Goal: Navigation & Orientation: Find specific page/section

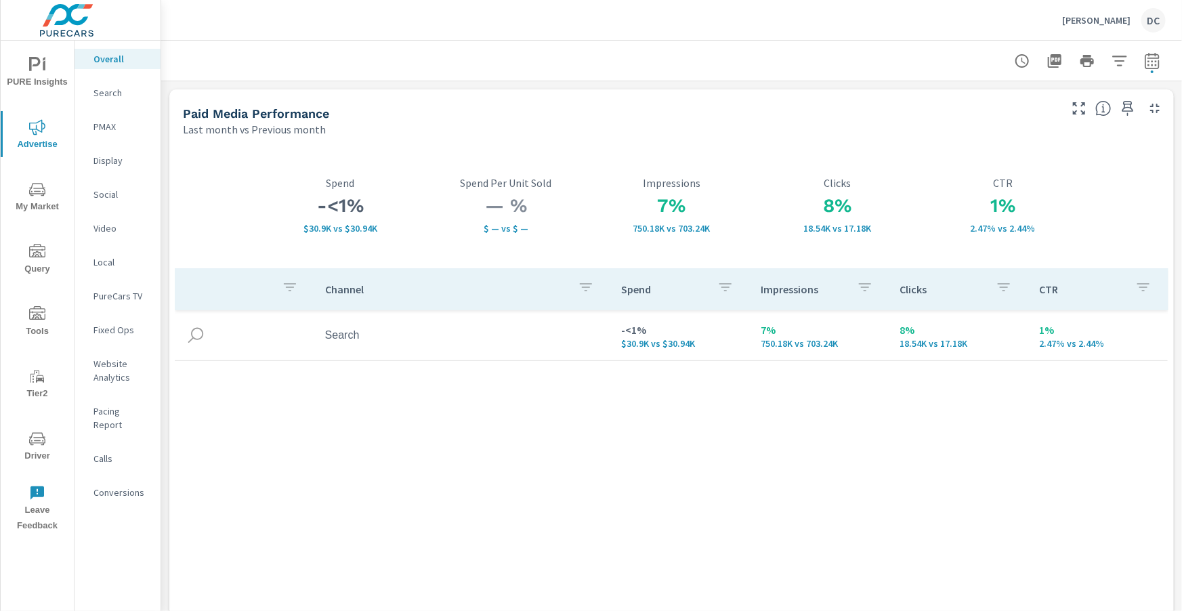
scroll to position [68, 0]
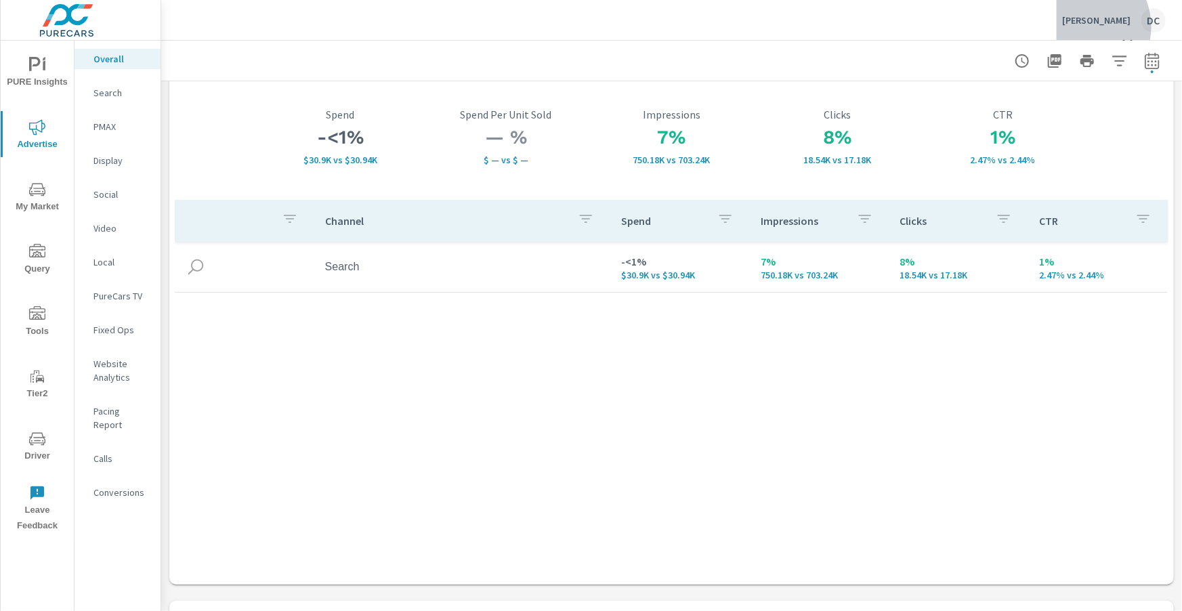
click at [1102, 26] on div "Akins Ford DC" at bounding box center [1114, 20] width 104 height 24
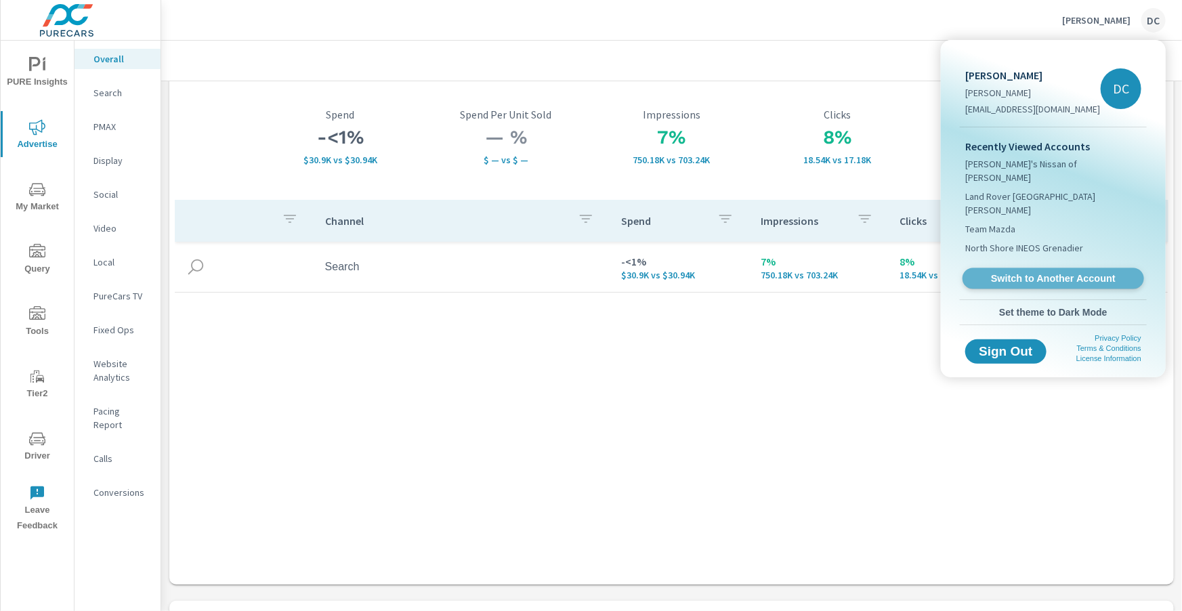
click at [1067, 272] on span "Switch to Another Account" at bounding box center [1053, 278] width 166 height 13
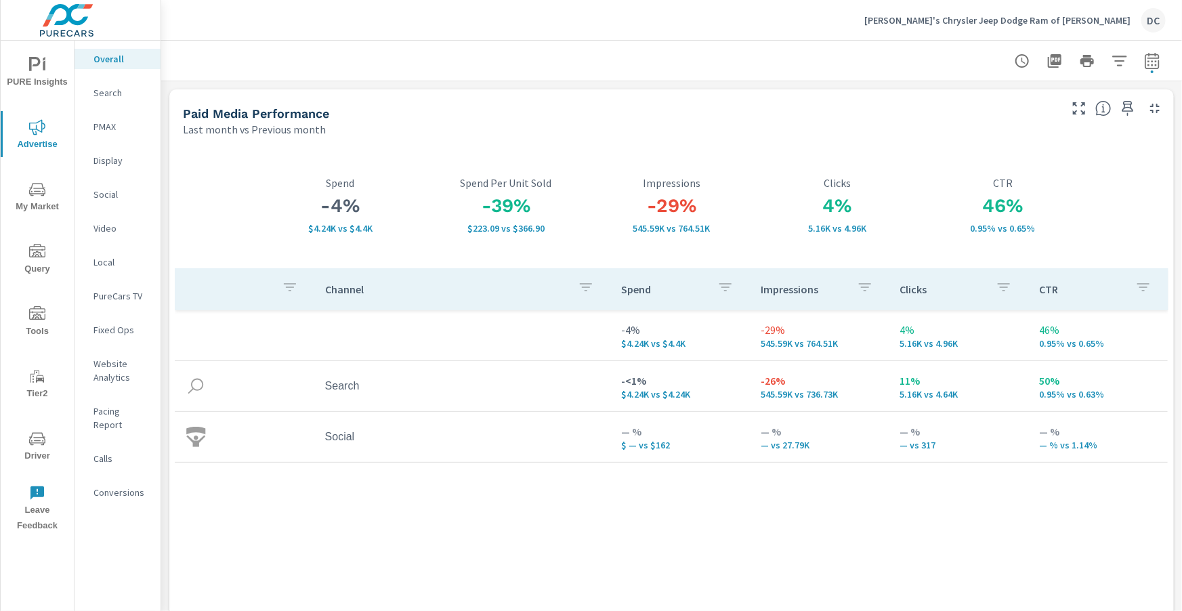
click at [110, 123] on p "PMAX" at bounding box center [121, 127] width 56 height 14
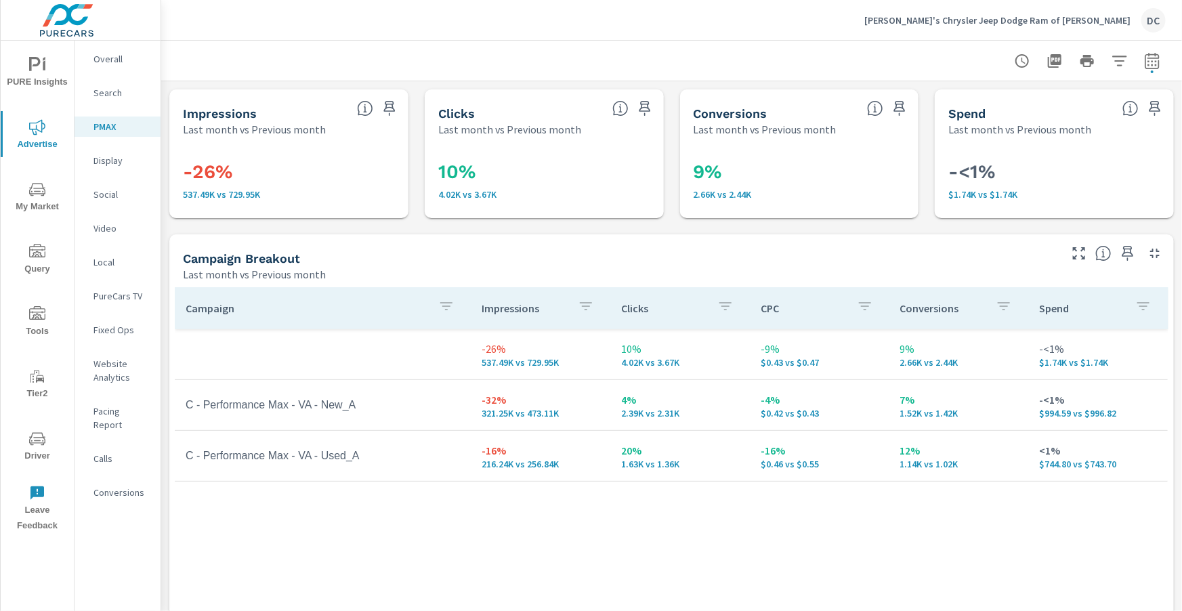
click at [103, 191] on p "Social" at bounding box center [121, 195] width 56 height 14
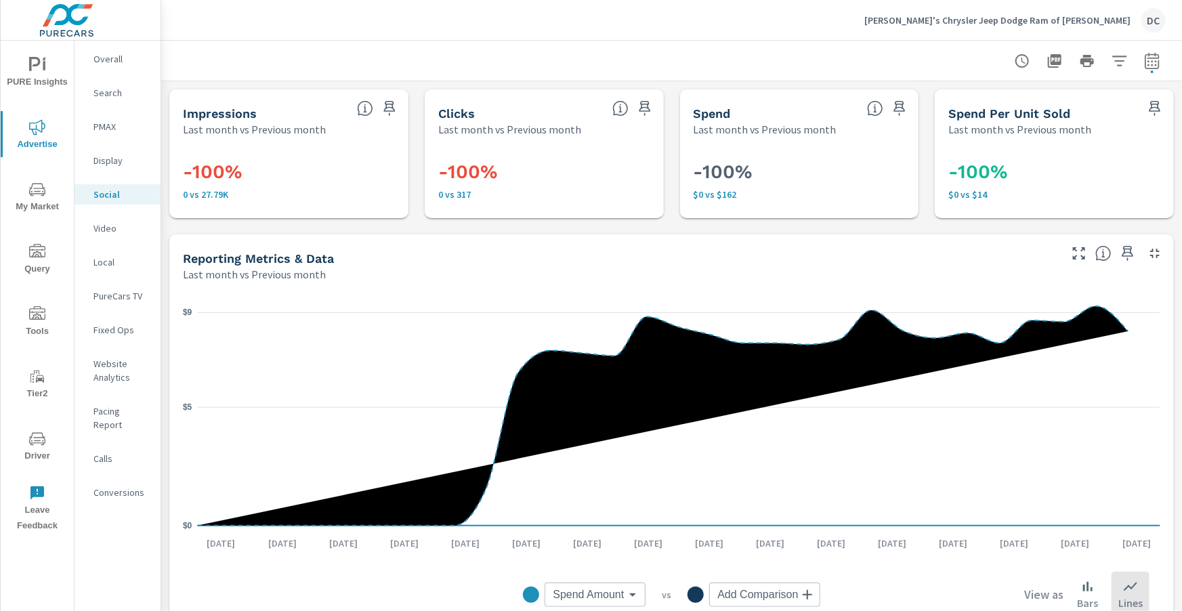
click at [90, 58] on div "Overall" at bounding box center [118, 59] width 86 height 20
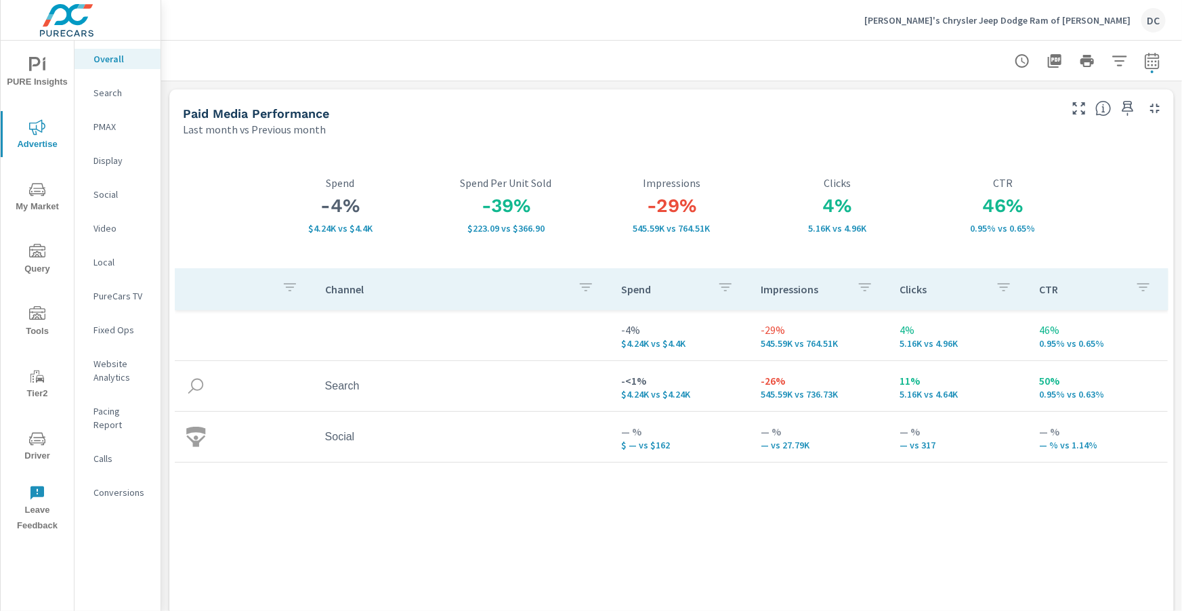
click at [120, 196] on p "Social" at bounding box center [121, 195] width 56 height 14
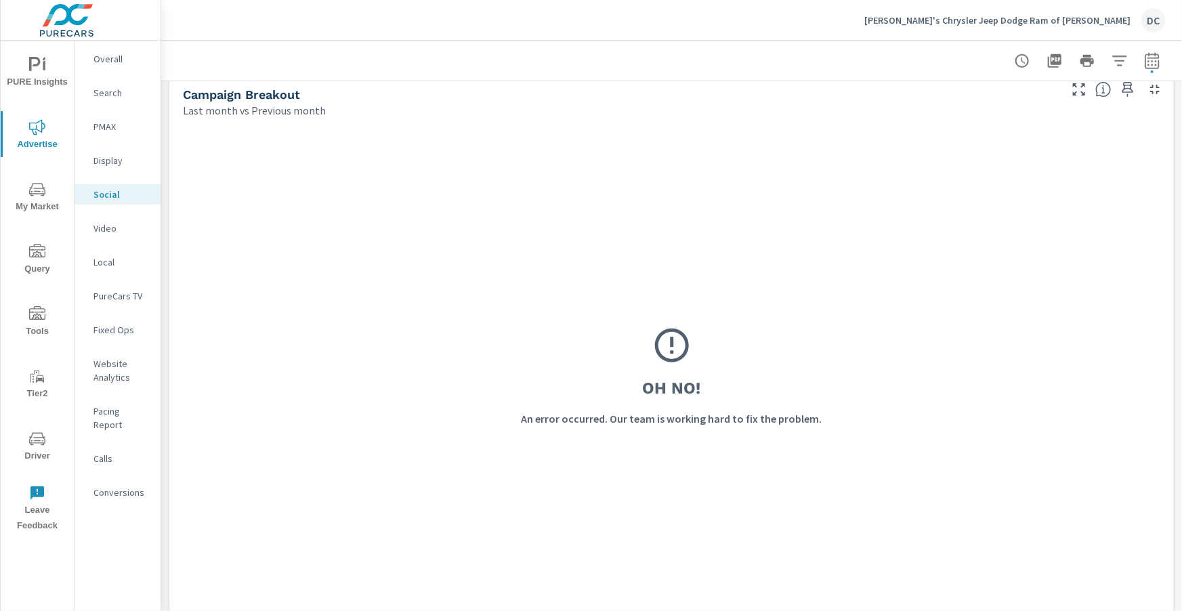
scroll to position [630, 0]
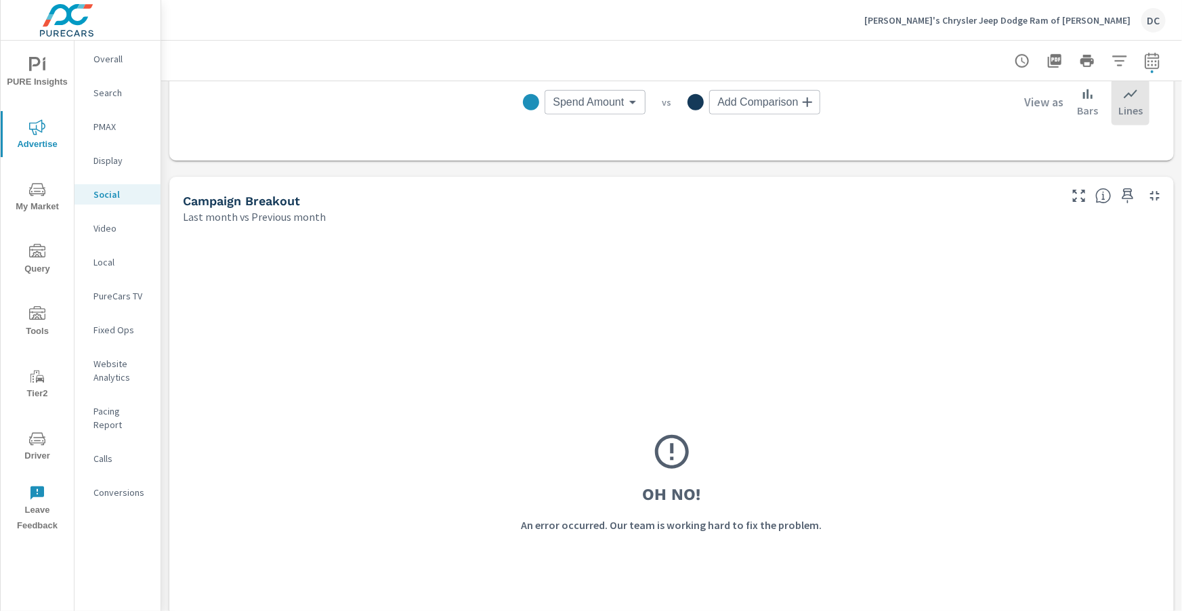
scroll to position [630, 0]
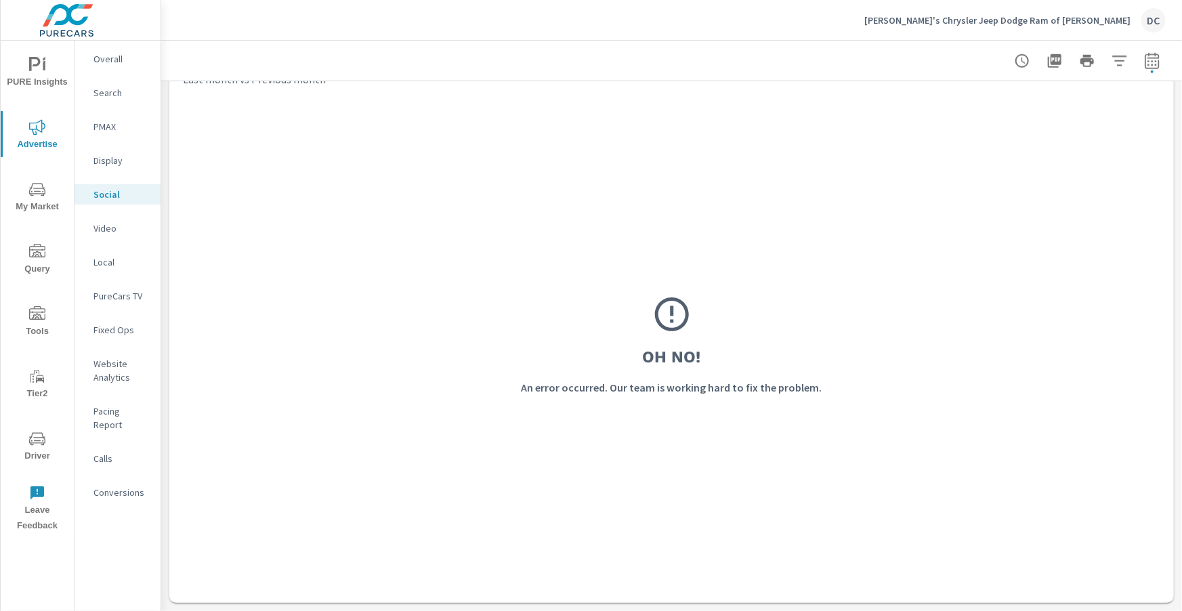
click at [1055, 15] on p "[PERSON_NAME]'s Chrysler Jeep Dodge Ram of [PERSON_NAME]" at bounding box center [997, 20] width 266 height 12
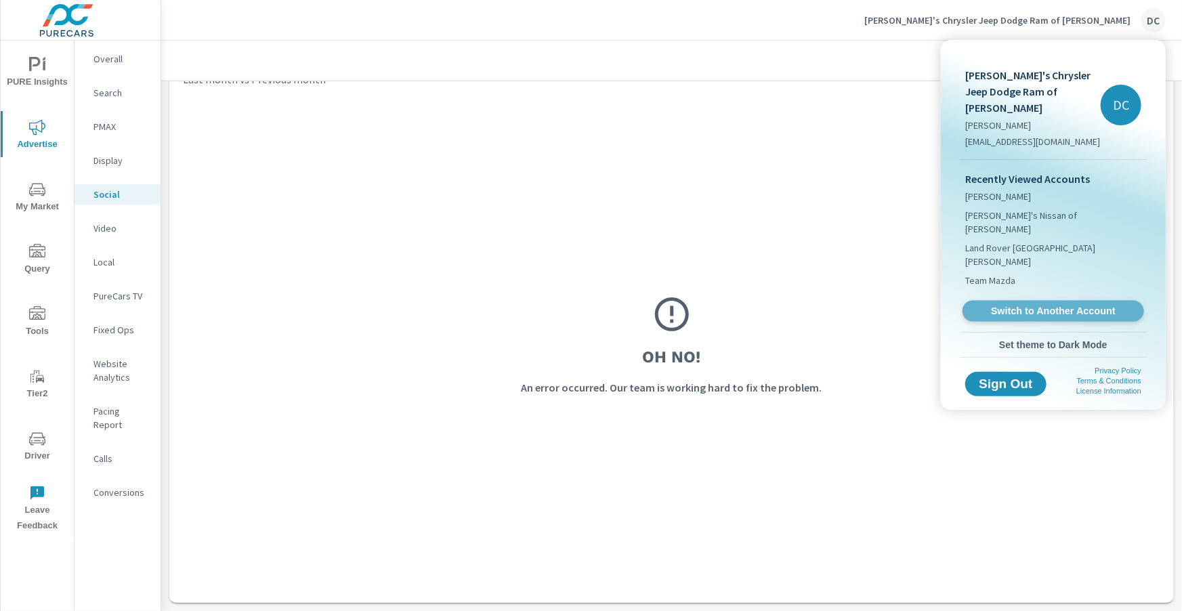
click at [1058, 305] on span "Switch to Another Account" at bounding box center [1053, 311] width 166 height 13
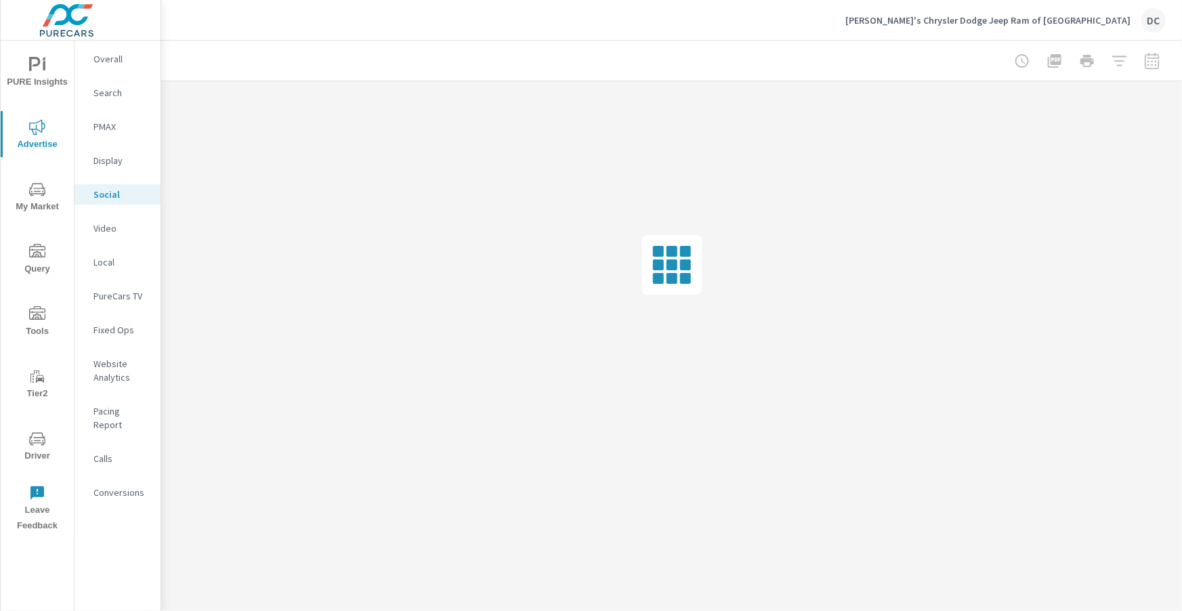
click at [112, 121] on p "PMAX" at bounding box center [121, 127] width 56 height 14
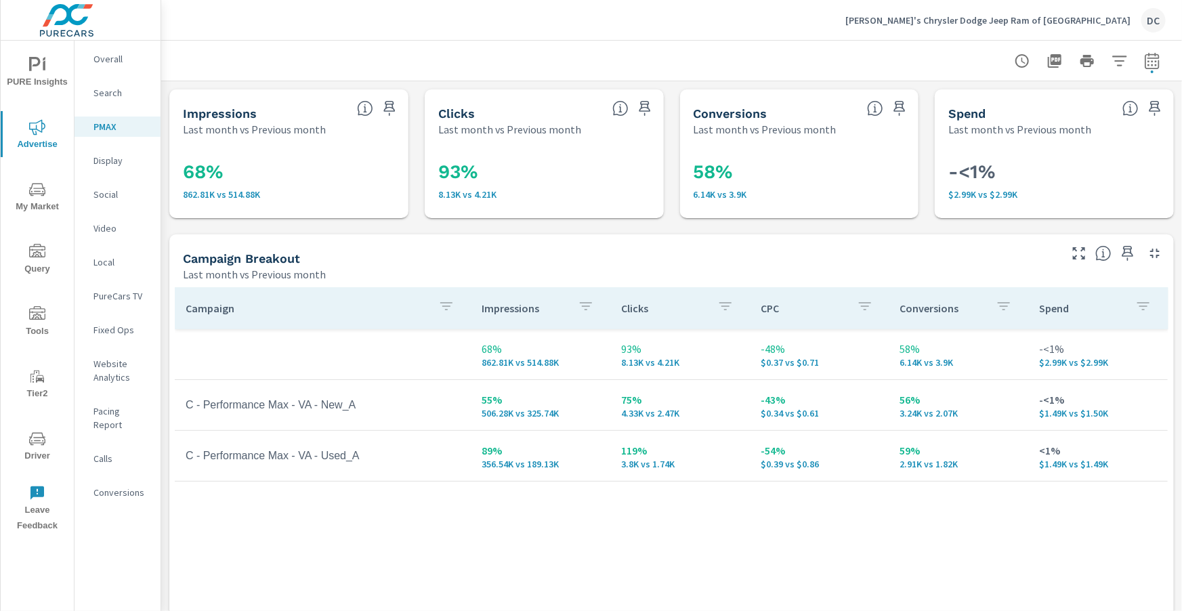
click at [1102, 24] on p "[PERSON_NAME]'s Chrysler Dodge Jeep Ram of [GEOGRAPHIC_DATA]" at bounding box center [987, 20] width 285 height 12
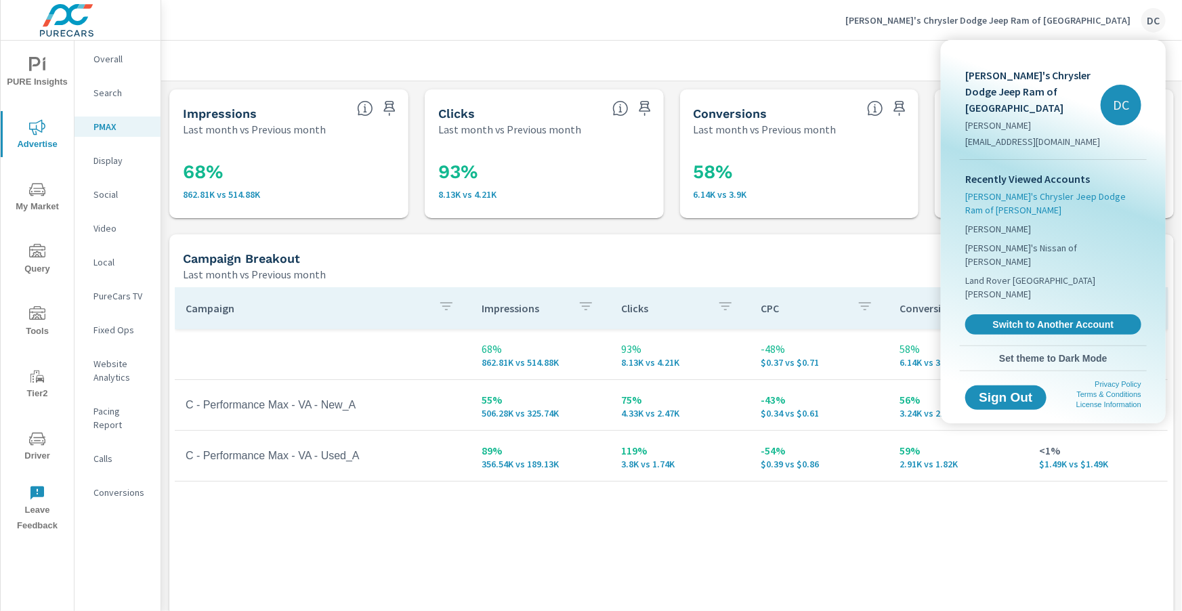
click at [1061, 190] on span "[PERSON_NAME]'s Chrysler Jeep Dodge Ram of [PERSON_NAME]" at bounding box center [1053, 203] width 176 height 27
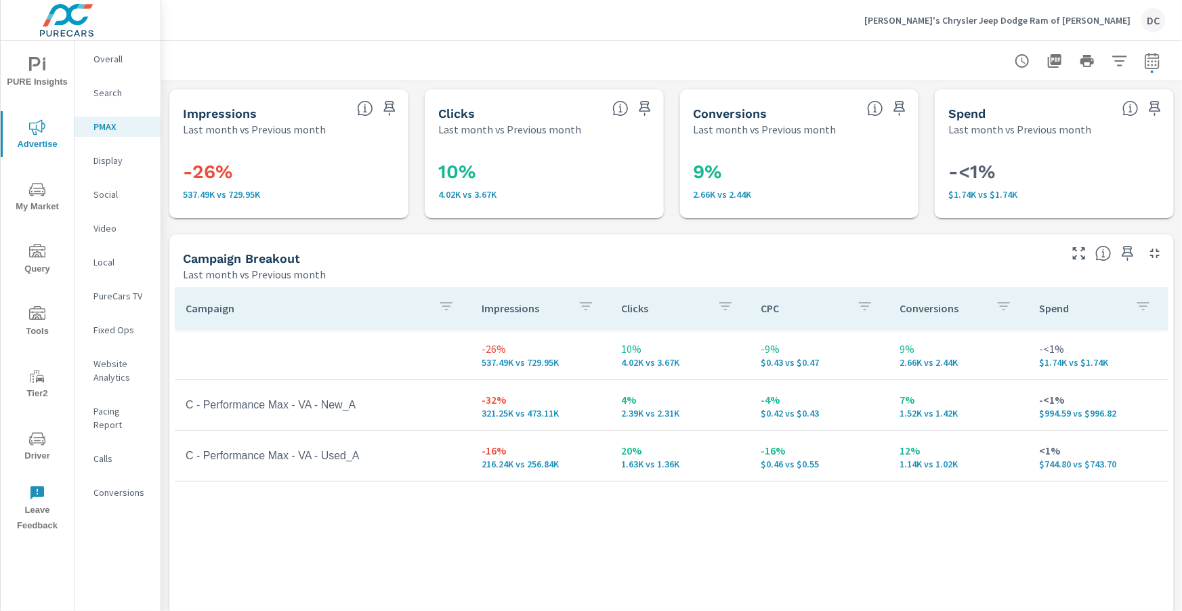
click at [999, 13] on div "Wally's Chrysler Jeep Dodge Ram of Adams DC" at bounding box center [1014, 20] width 301 height 24
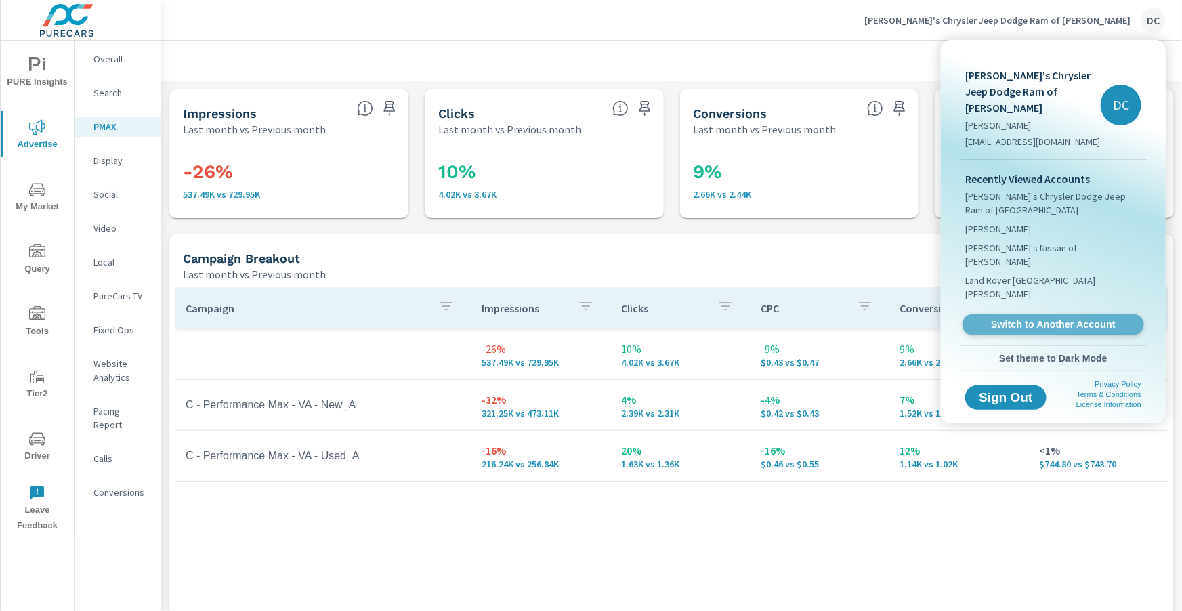
click at [1005, 314] on link "Switch to Another Account" at bounding box center [1053, 324] width 182 height 21
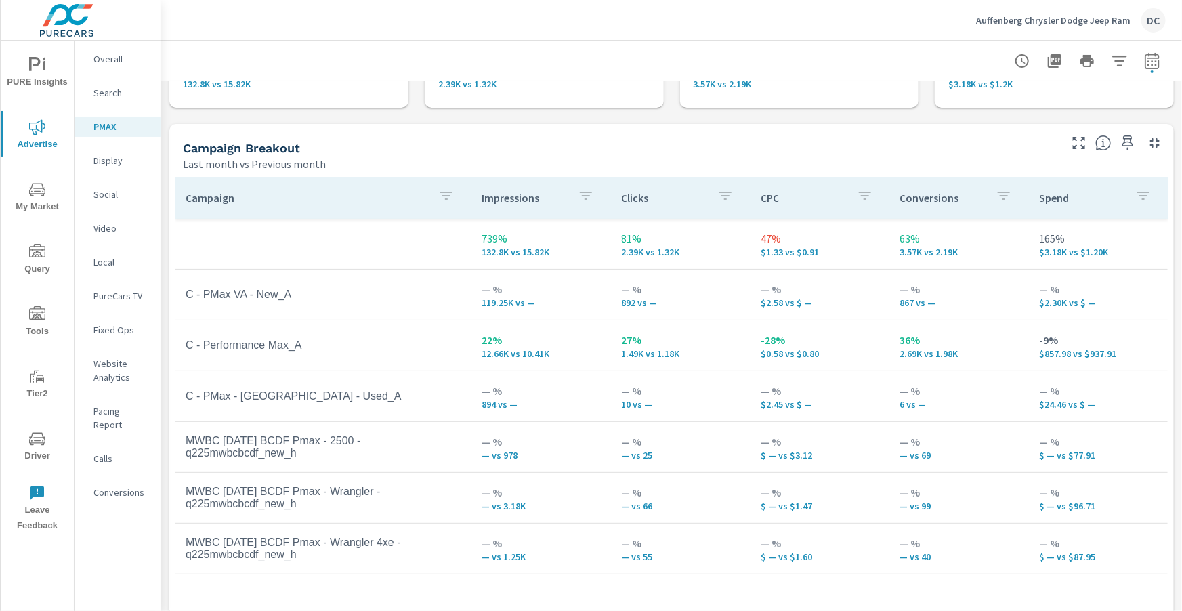
scroll to position [111, 0]
click at [108, 195] on p "Social" at bounding box center [121, 195] width 56 height 14
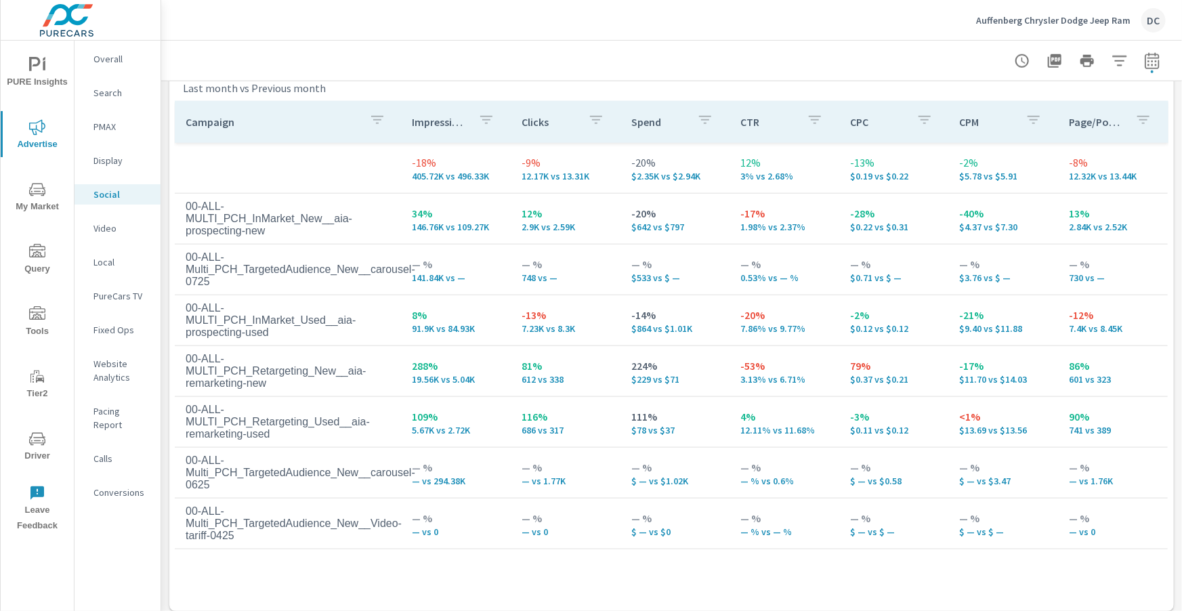
scroll to position [630, 0]
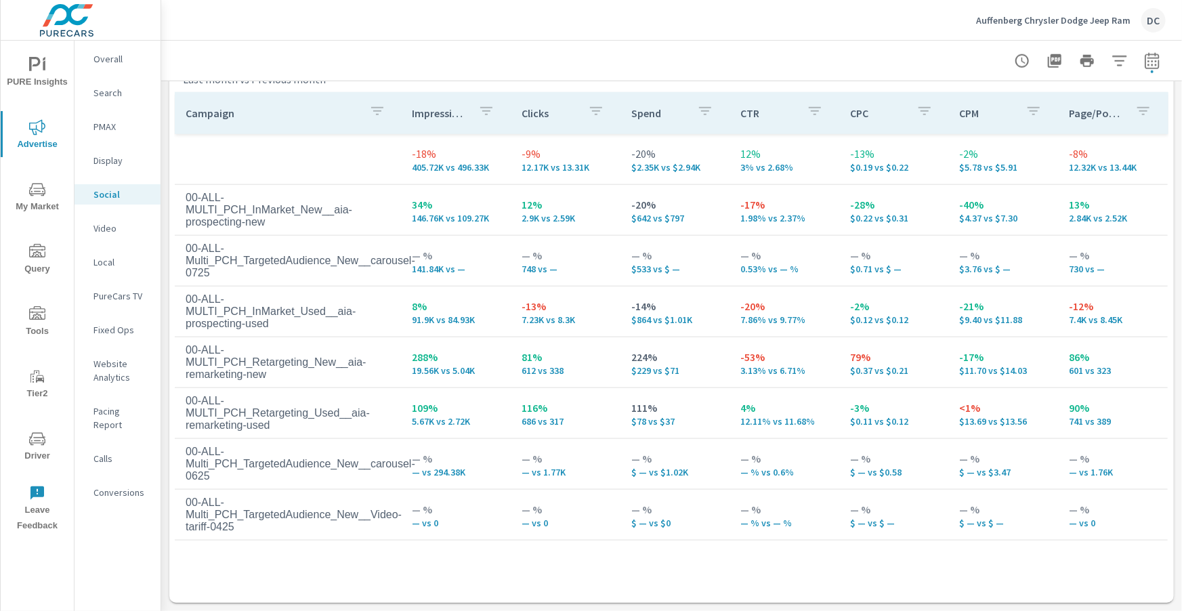
click at [112, 125] on p "PMAX" at bounding box center [121, 127] width 56 height 14
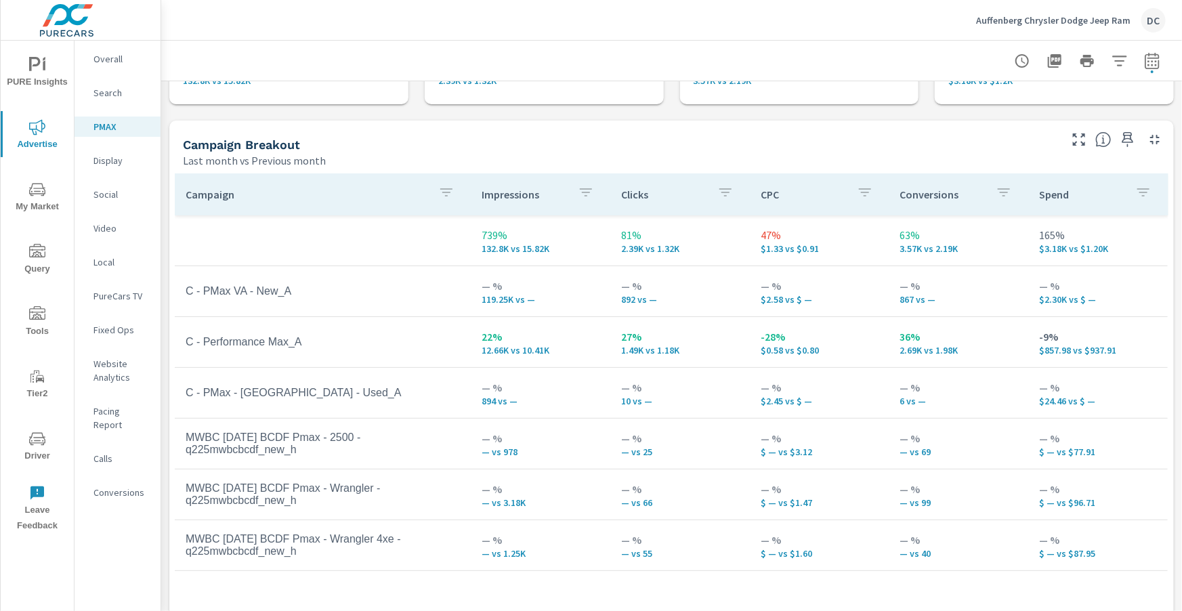
scroll to position [152, 0]
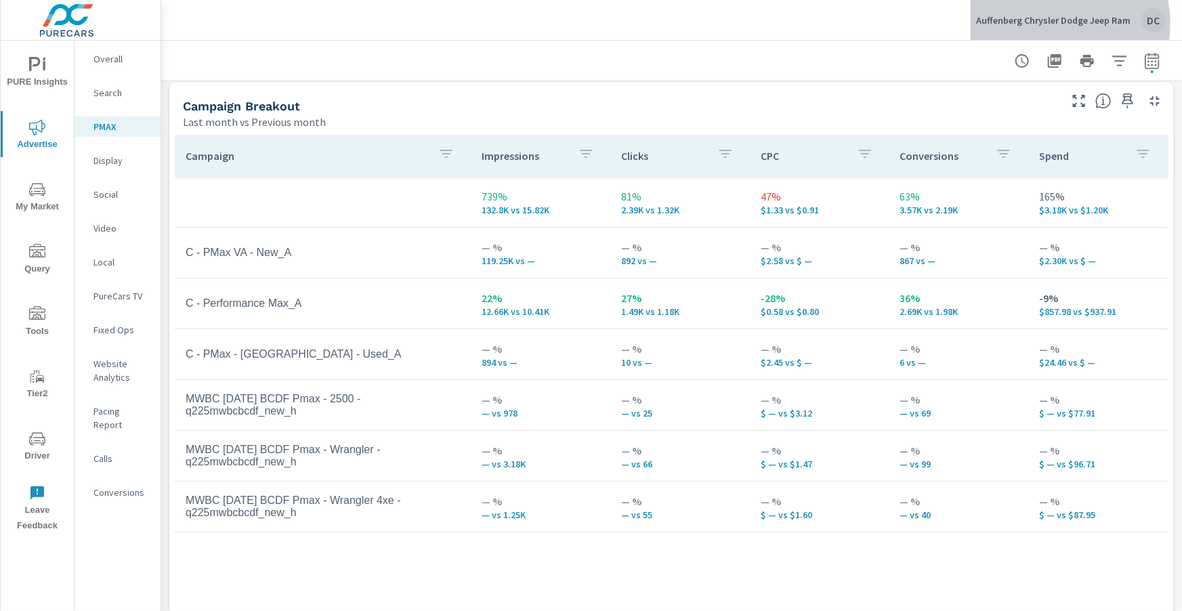
click at [1048, 23] on p "Auffenberg Chrysler Dodge Jeep Ram" at bounding box center [1053, 20] width 154 height 12
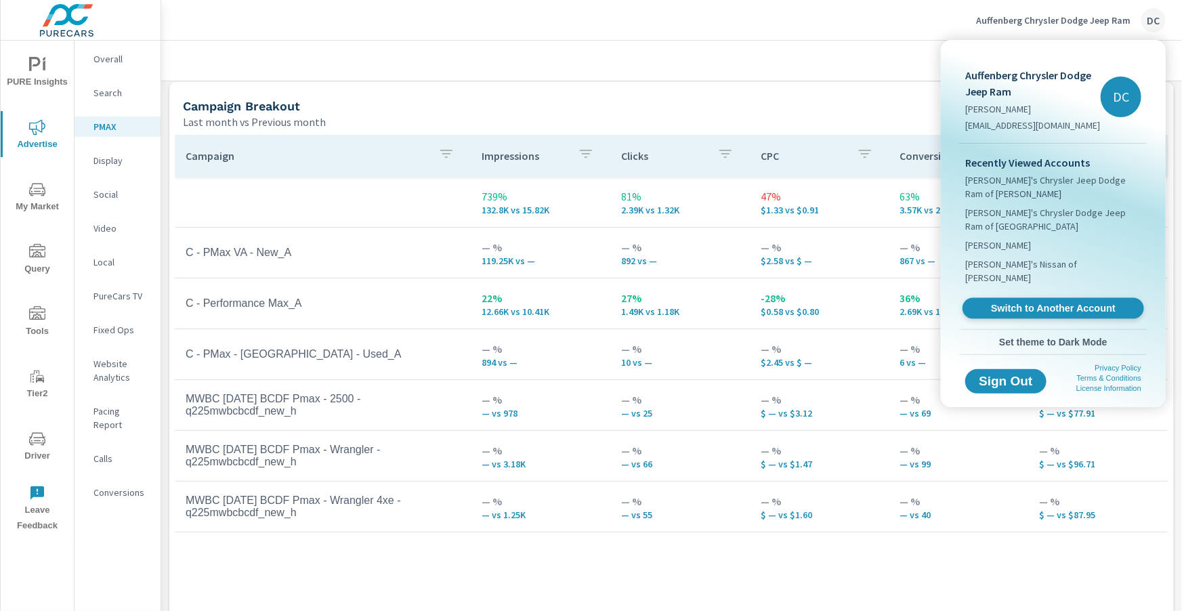
click at [1046, 302] on span "Switch to Another Account" at bounding box center [1053, 308] width 166 height 13
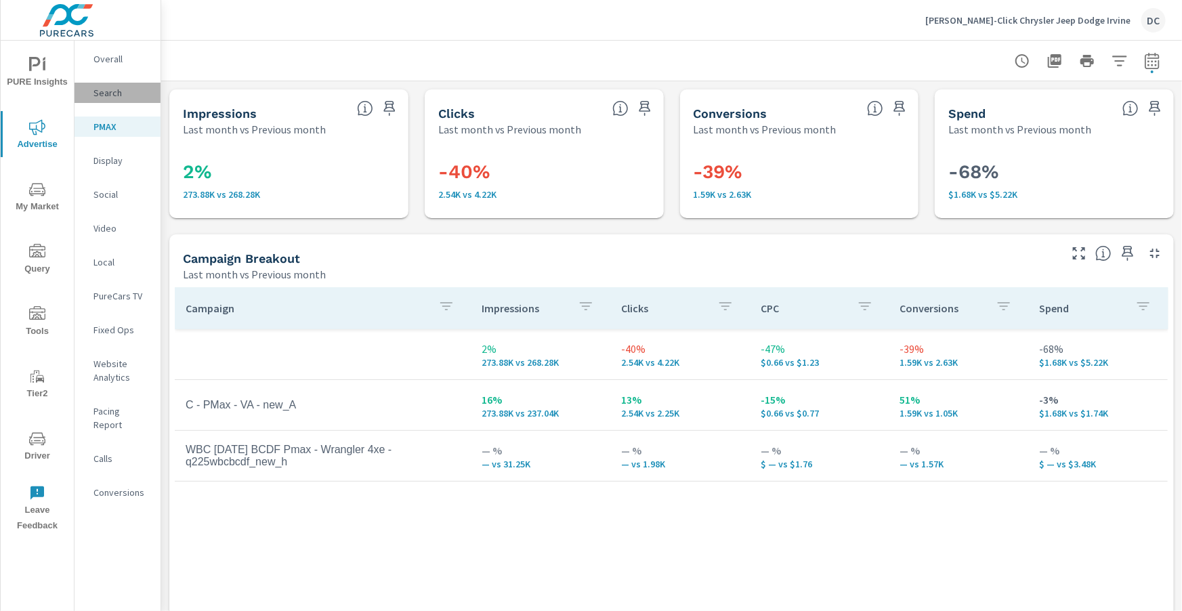
click at [109, 98] on p "Search" at bounding box center [121, 93] width 56 height 14
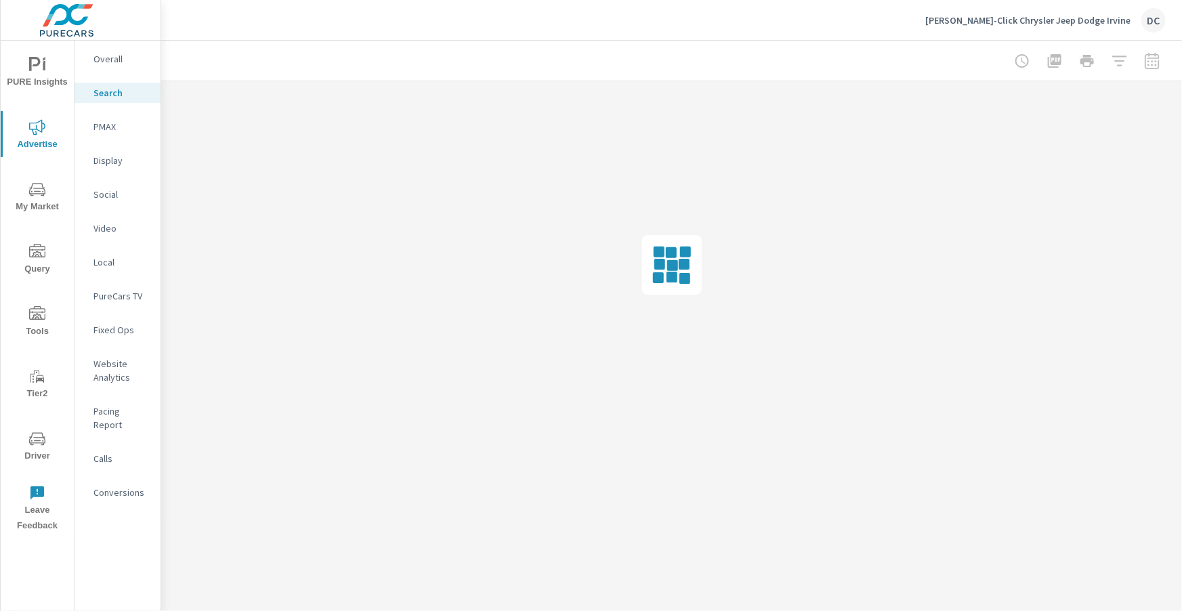
click at [101, 192] on p "Social" at bounding box center [121, 195] width 56 height 14
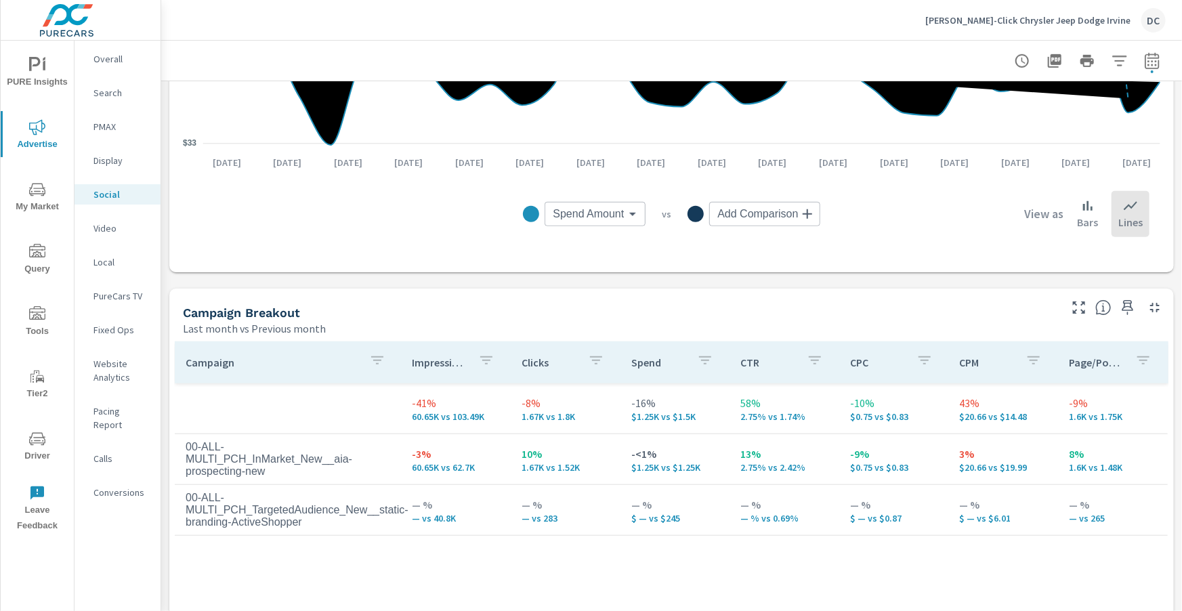
scroll to position [520, 0]
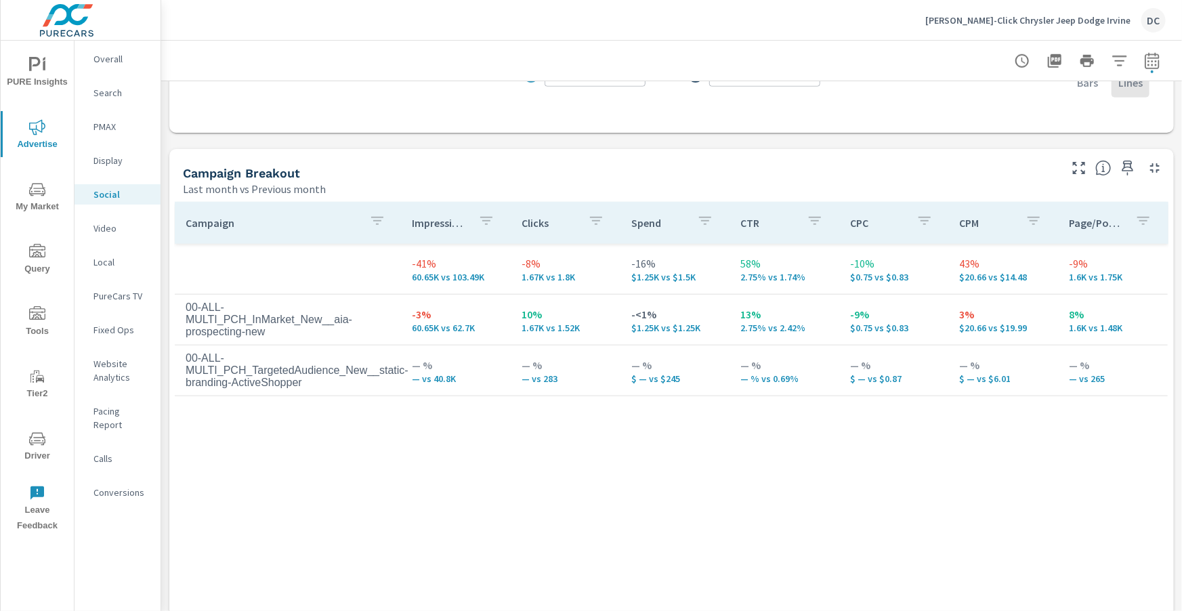
click at [103, 129] on p "PMAX" at bounding box center [121, 127] width 56 height 14
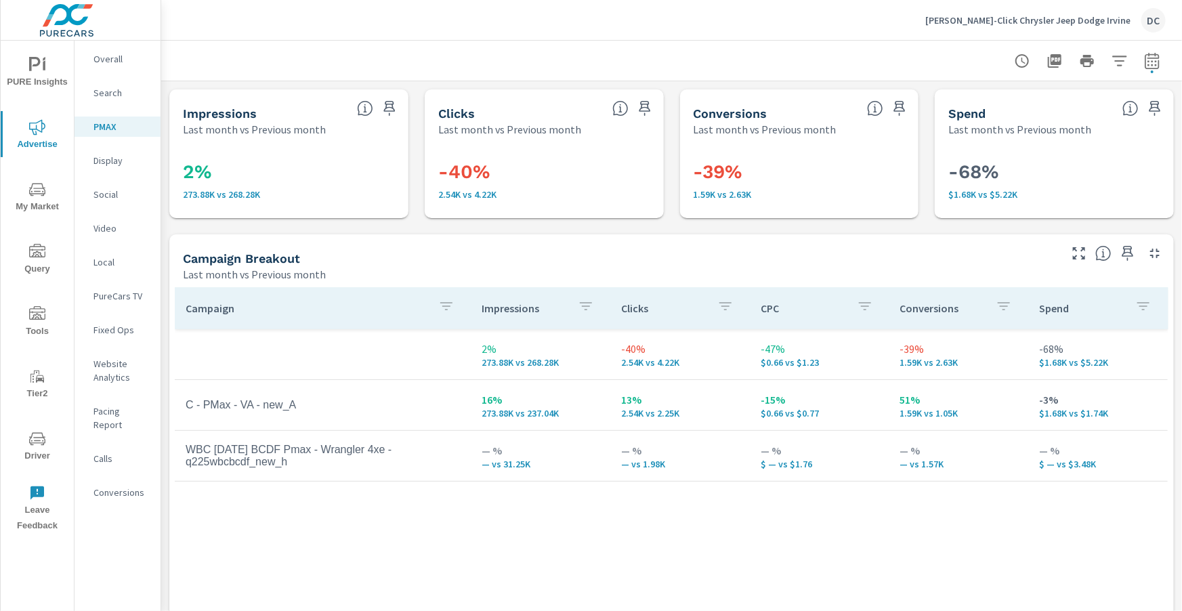
click at [108, 293] on p "PureCars TV" at bounding box center [121, 296] width 56 height 14
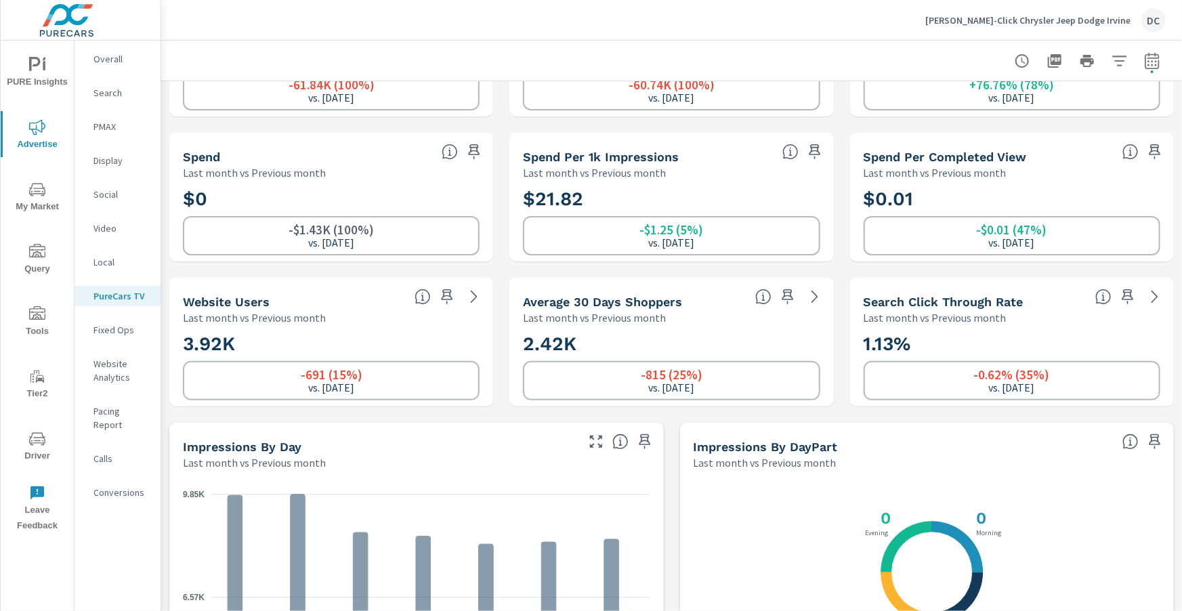
scroll to position [102, 0]
